Goal: Transaction & Acquisition: Purchase product/service

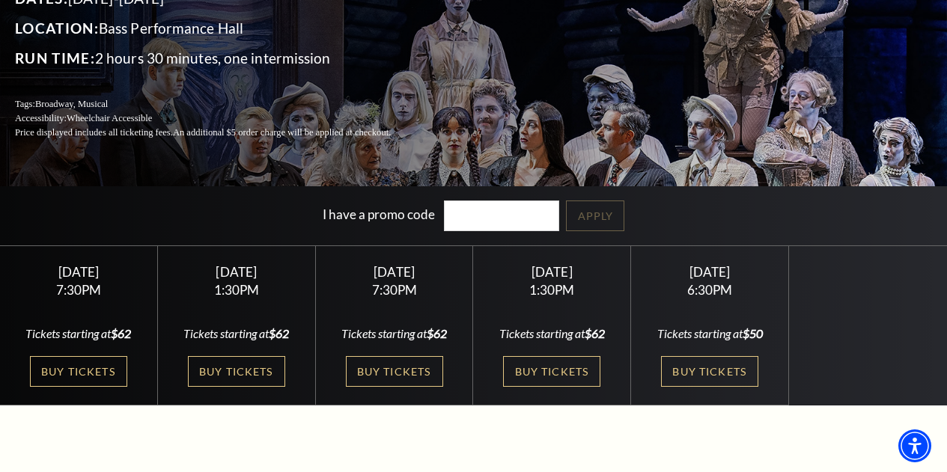
scroll to position [177, 0]
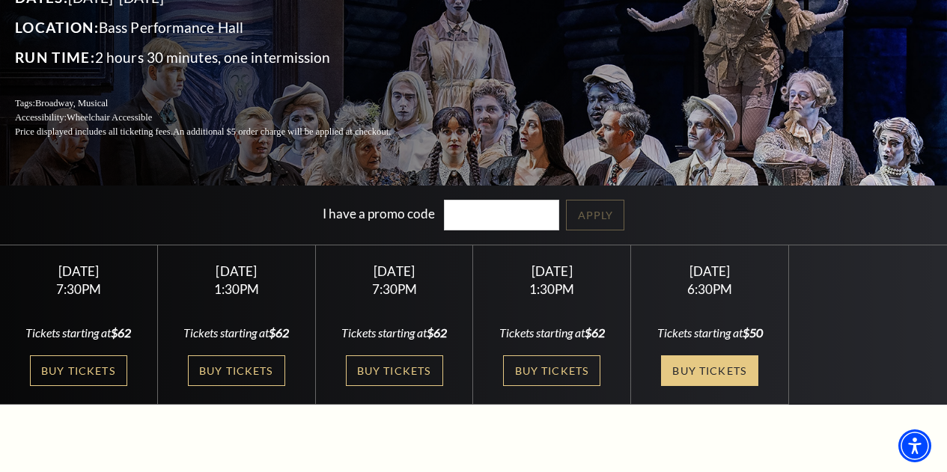
click at [697, 383] on link "Buy Tickets" at bounding box center [709, 371] width 97 height 31
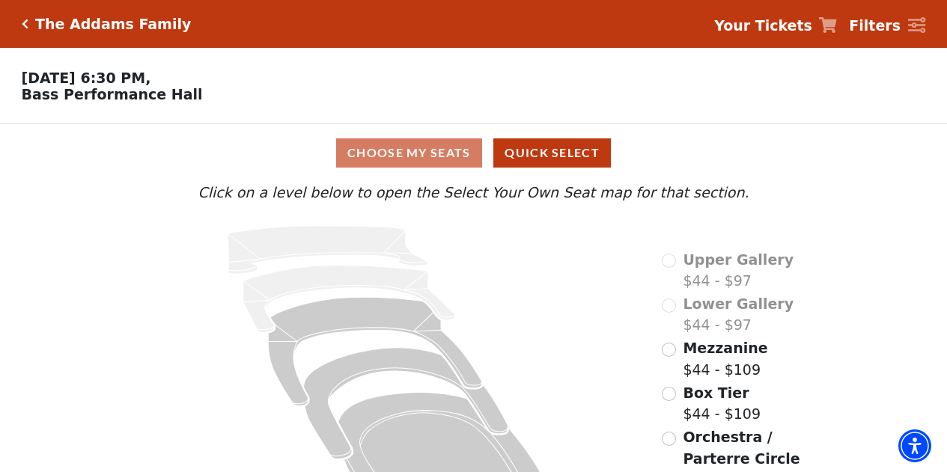
scroll to position [57, 0]
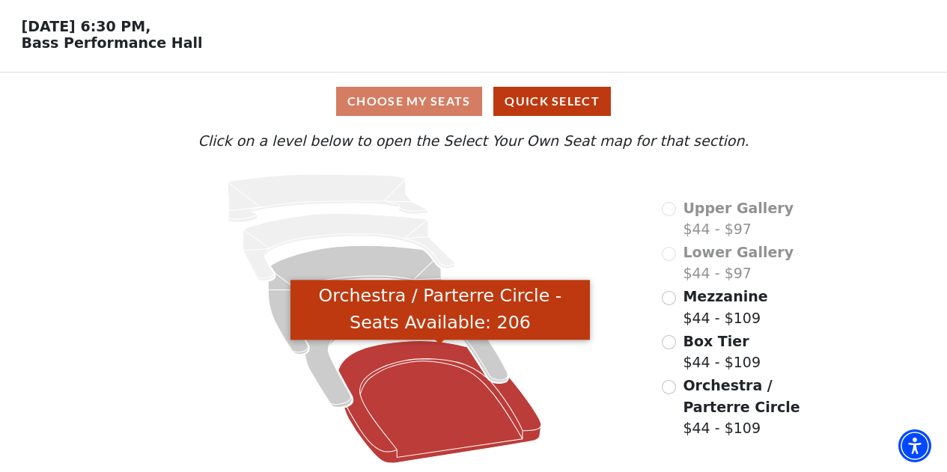
click at [490, 398] on icon "Orchestra / Parterre Circle - Seats Available: 206" at bounding box center [439, 402] width 203 height 123
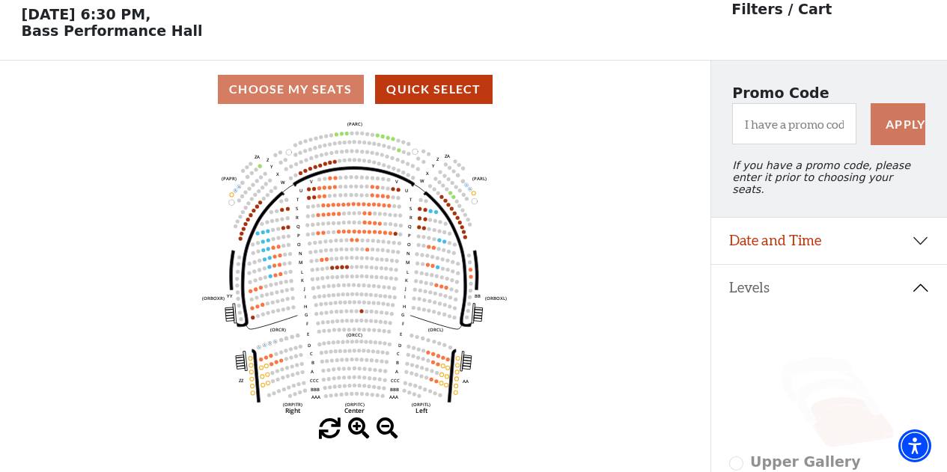
scroll to position [69, 0]
